Goal: Task Accomplishment & Management: Complete application form

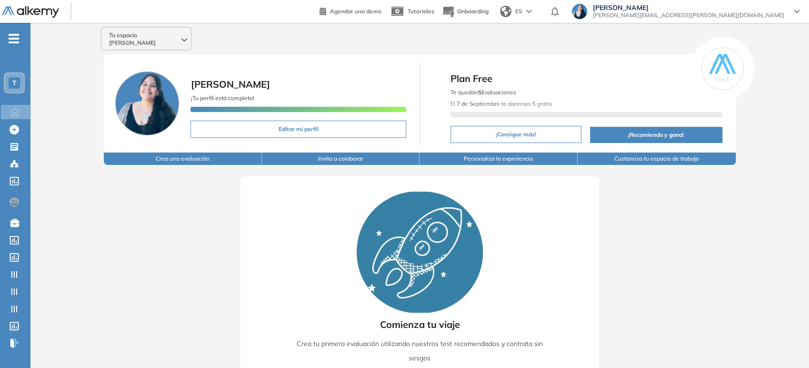
click at [178, 37] on div "Tu espacio [PERSON_NAME]" at bounding box center [146, 39] width 90 height 23
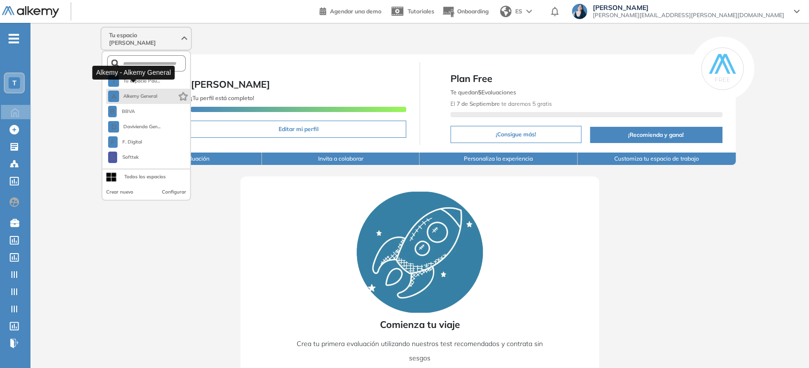
click at [141, 90] on button "A Alkemy General" at bounding box center [132, 95] width 49 height 11
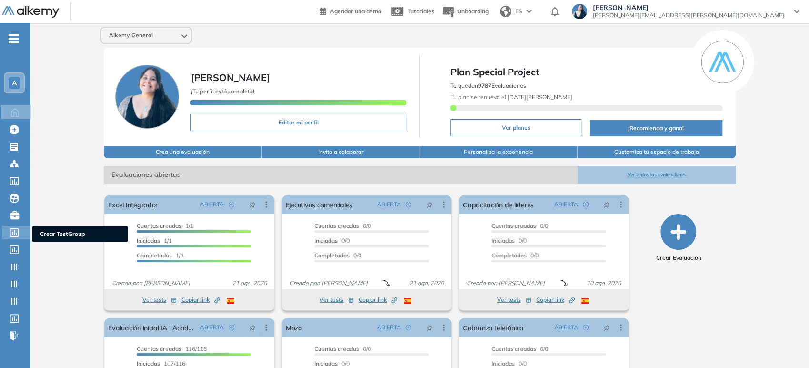
click at [18, 231] on icon at bounding box center [14, 232] width 9 height 9
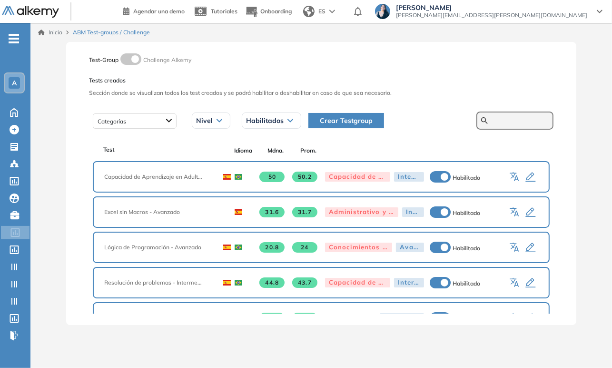
click at [528, 115] on form at bounding box center [515, 120] width 77 height 18
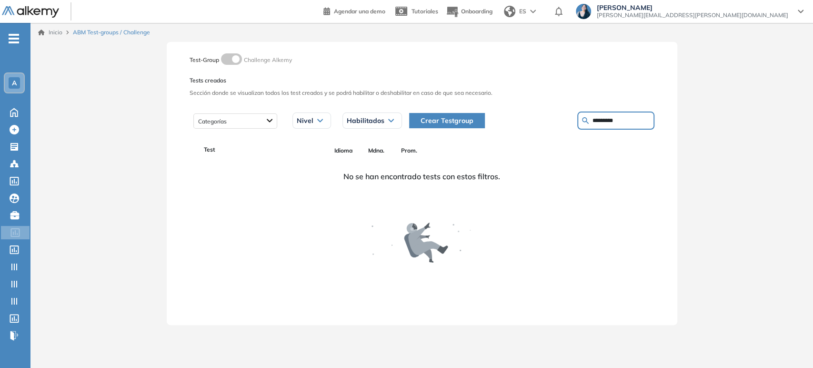
type input "*********"
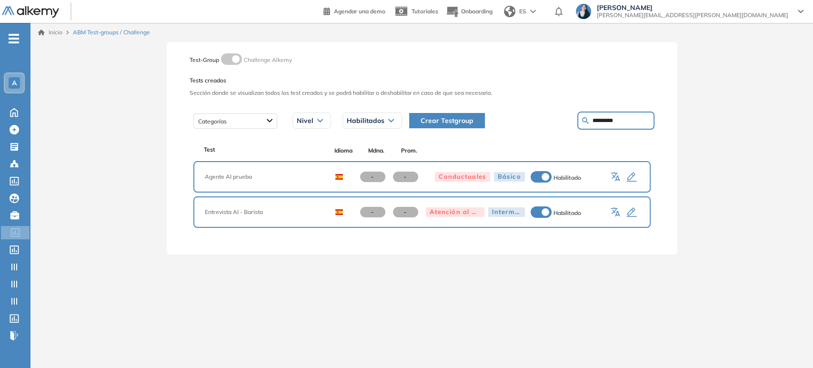
click at [630, 178] on icon "button" at bounding box center [631, 176] width 11 height 11
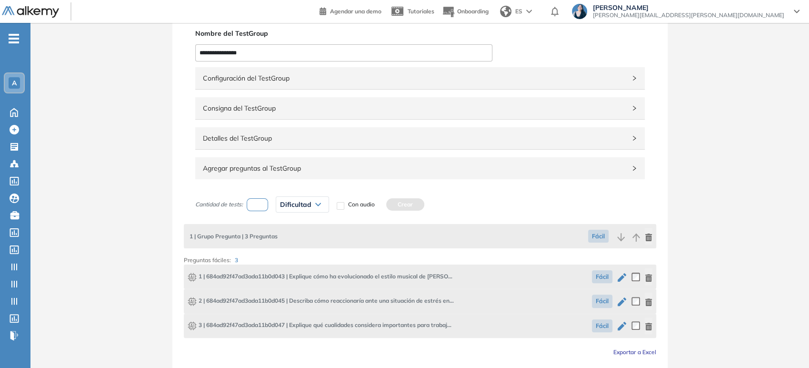
scroll to position [30, 0]
click at [389, 82] on span "Configuración del TestGroup" at bounding box center [414, 78] width 423 height 10
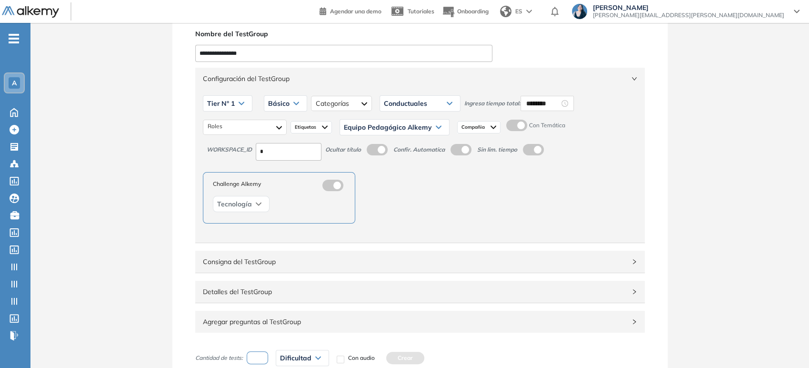
click at [389, 82] on span "Configuración del TestGroup" at bounding box center [414, 78] width 423 height 10
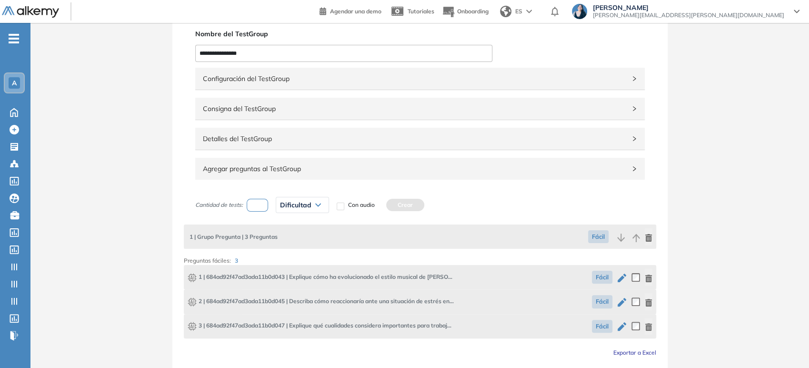
click at [360, 108] on span "Consigna del TestGroup" at bounding box center [414, 108] width 423 height 10
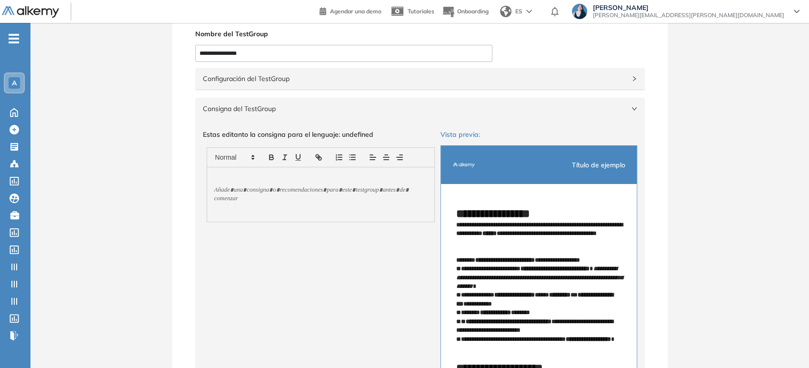
click at [360, 108] on span "Consigna del TestGroup" at bounding box center [414, 108] width 423 height 10
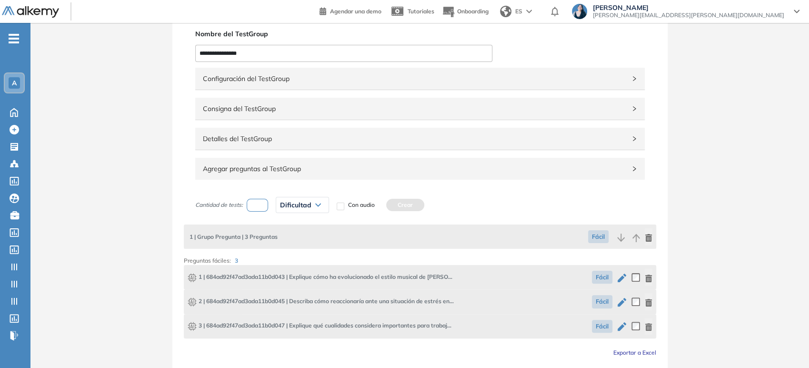
click at [346, 135] on span "Detalles del TestGroup" at bounding box center [414, 138] width 423 height 10
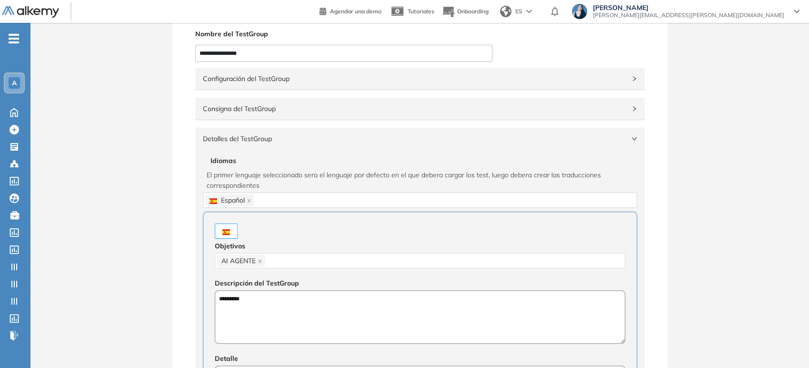
drag, startPoint x: 345, startPoint y: 134, endPoint x: 492, endPoint y: 132, distance: 147.1
click at [492, 133] on span "Detalles del TestGroup" at bounding box center [414, 138] width 423 height 10
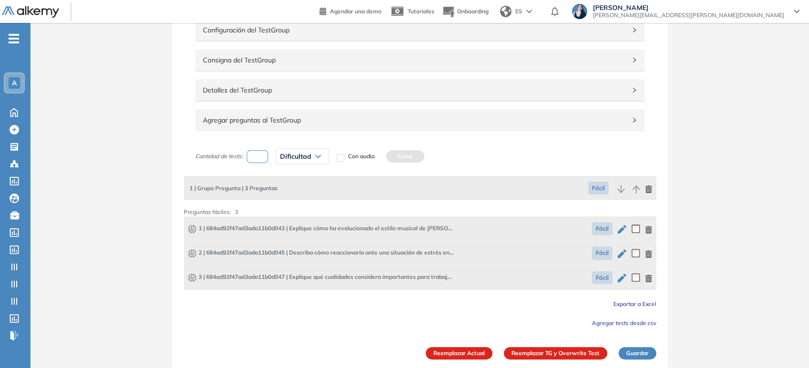
scroll to position [80, 0]
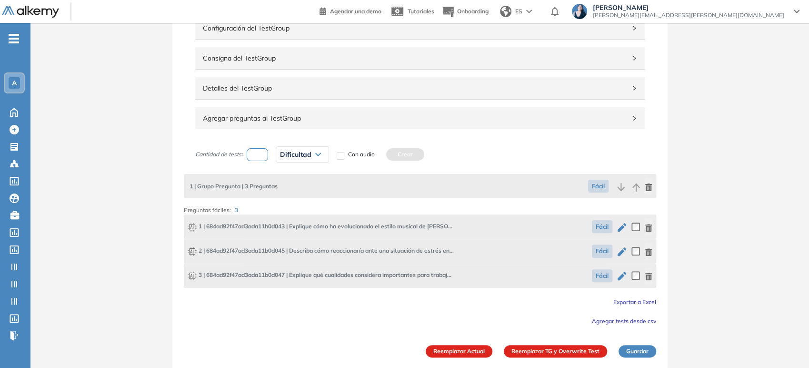
click at [624, 227] on icon "button" at bounding box center [621, 226] width 11 height 11
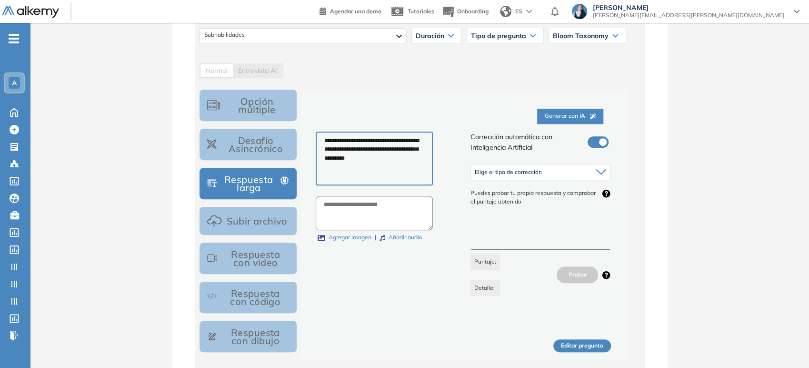
scroll to position [274, 0]
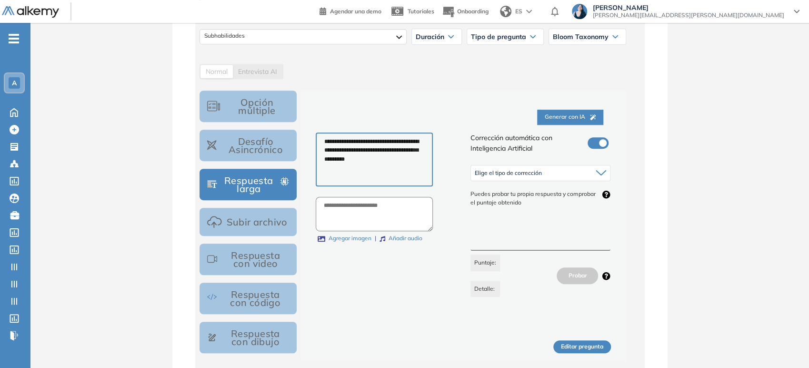
click at [576, 173] on div "Elige el tipo de corrección" at bounding box center [540, 172] width 139 height 15
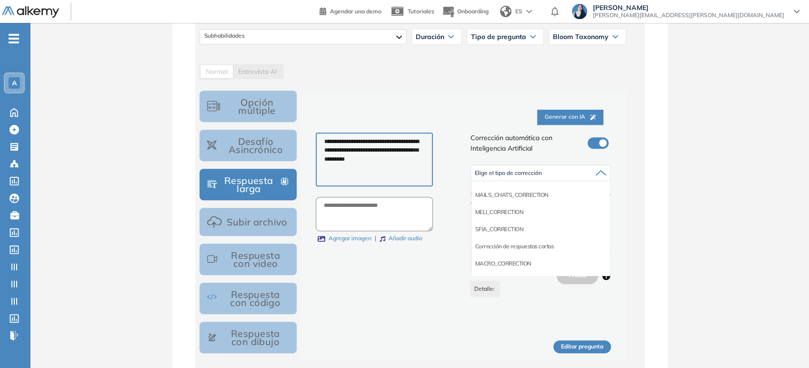
scroll to position [84, 0]
click at [498, 225] on li "Corrección de respuestas cortas" at bounding box center [514, 229] width 79 height 10
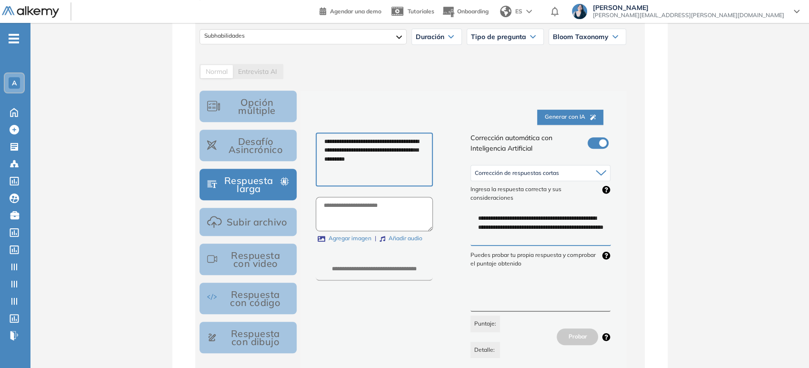
click at [538, 172] on span "Corrección de respuestas cortas" at bounding box center [517, 173] width 84 height 8
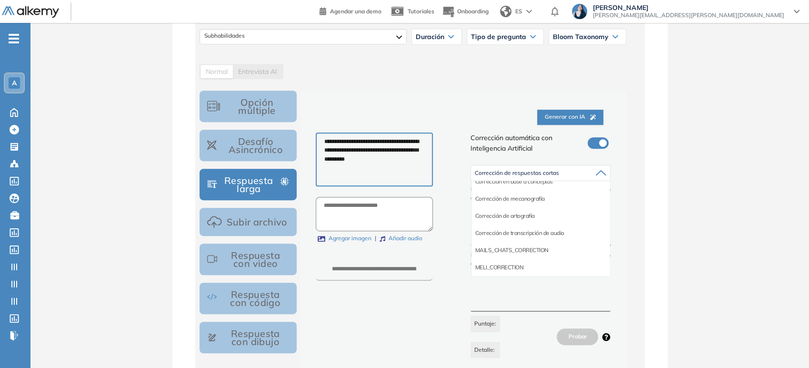
scroll to position [0, 0]
click at [545, 193] on li "Corrección en base a conceptos" at bounding box center [514, 194] width 78 height 10
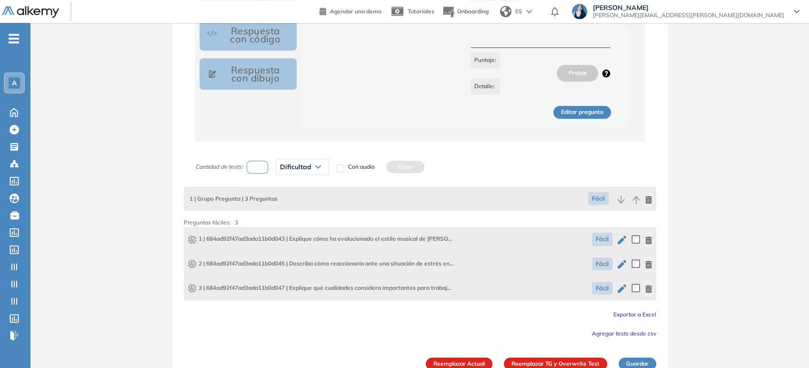
scroll to position [541, 0]
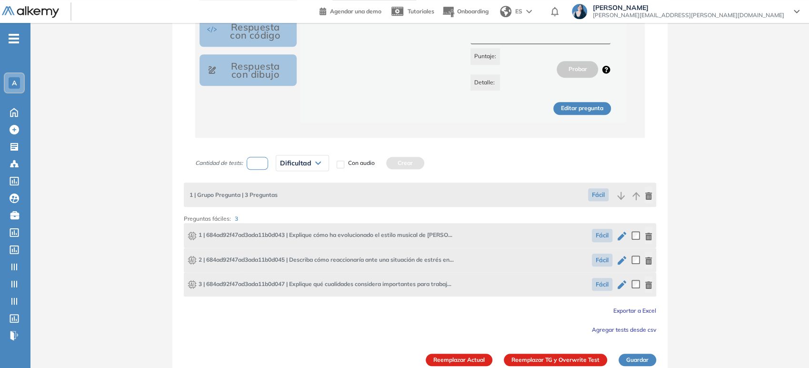
click at [620, 258] on icon "button" at bounding box center [622, 260] width 9 height 9
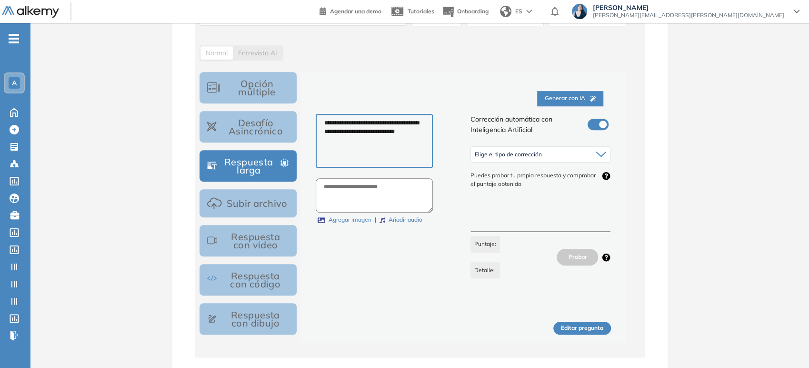
scroll to position [293, 0]
drag, startPoint x: 807, startPoint y: 224, endPoint x: 808, endPoint y: 217, distance: 7.2
click at [808, 217] on div "**********" at bounding box center [419, 172] width 778 height 847
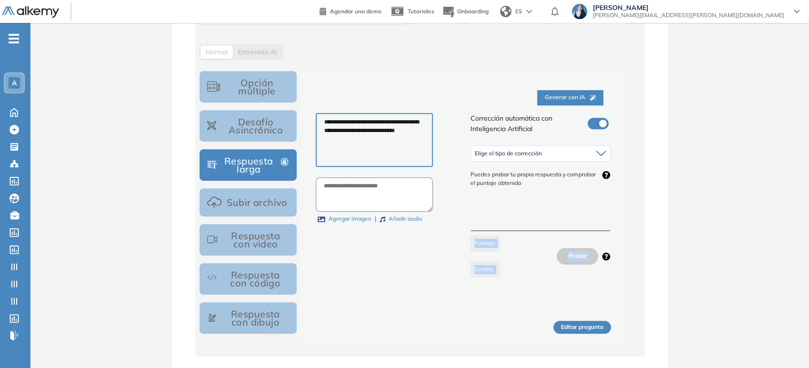
drag, startPoint x: 808, startPoint y: 217, endPoint x: 810, endPoint y: 272, distance: 55.3
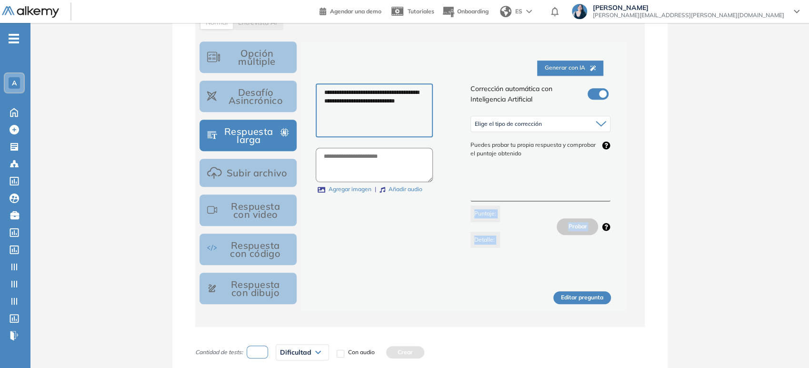
scroll to position [312, 0]
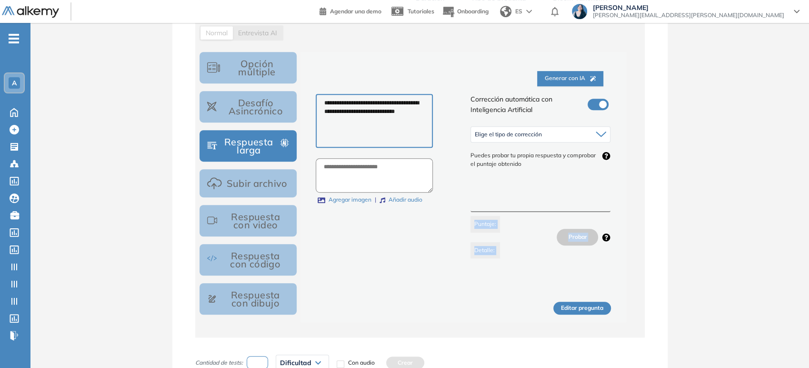
click at [600, 134] on icon at bounding box center [602, 134] width 10 height 4
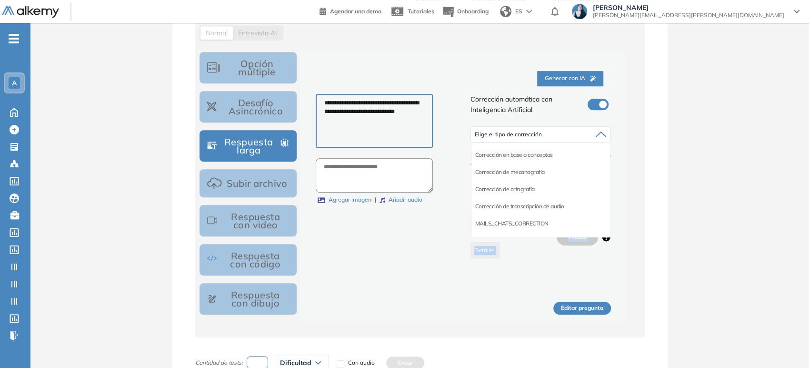
click at [528, 155] on li "Corrección en base a conceptos" at bounding box center [514, 155] width 78 height 10
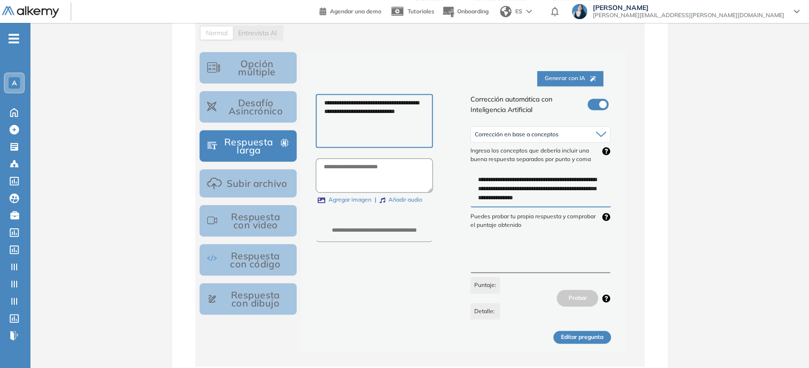
click at [528, 155] on span "Ingresa los conceptos que debería incluir una buena respuesta separados por pun…" at bounding box center [540, 155] width 140 height 18
click at [545, 181] on textarea "**********" at bounding box center [540, 188] width 140 height 35
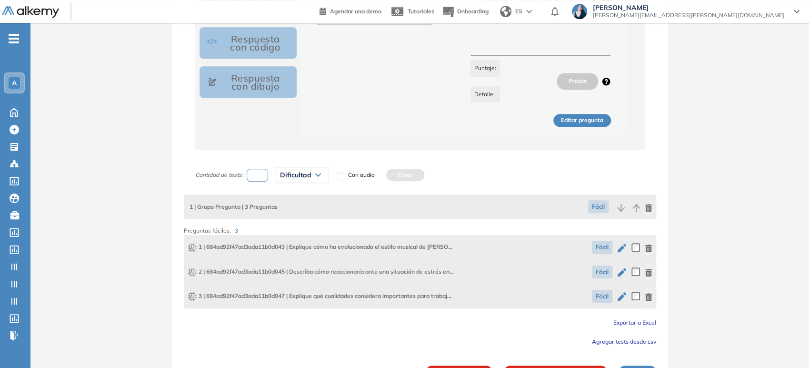
scroll to position [530, 0]
click at [620, 298] on icon "button" at bounding box center [621, 294] width 11 height 11
type textarea "**********"
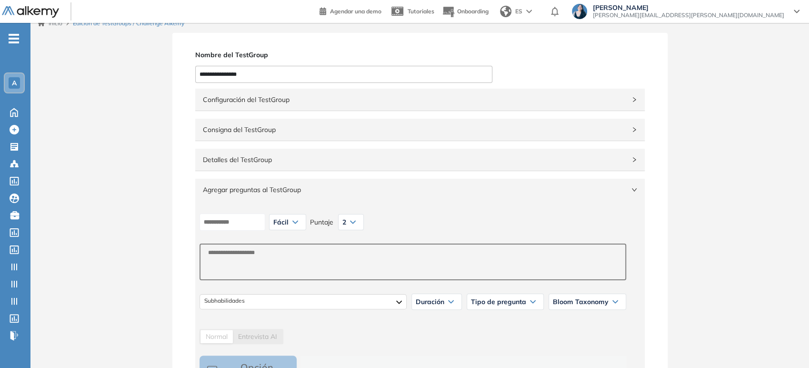
scroll to position [0, 0]
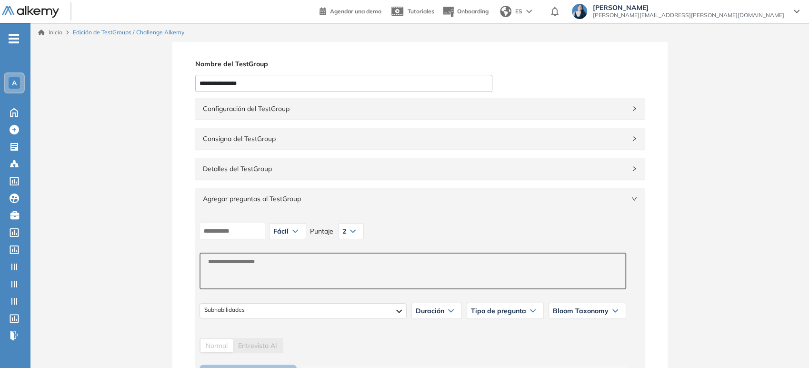
drag, startPoint x: 807, startPoint y: 91, endPoint x: 811, endPoint y: 85, distance: 6.9
click at [809, 85] on html "General Training Alkemy Perfil Todos los espacios Todos los espacios A Home Hom…" at bounding box center [404, 184] width 809 height 368
